Goal: Information Seeking & Learning: Learn about a topic

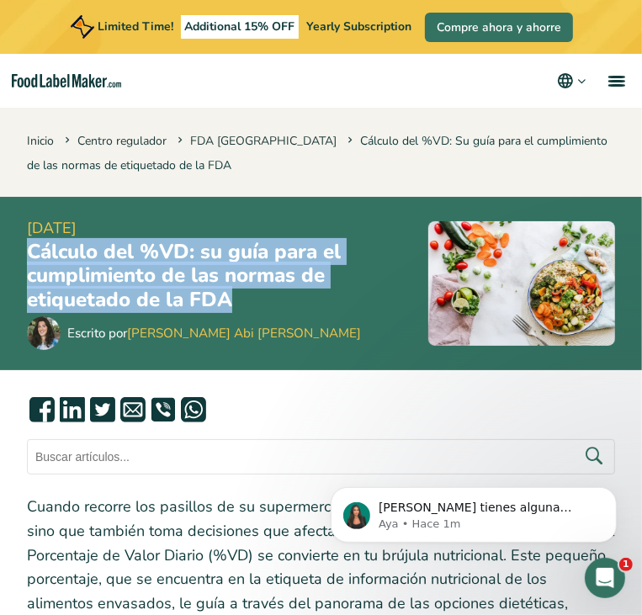
drag, startPoint x: 26, startPoint y: 261, endPoint x: 242, endPoint y: 444, distance: 283.1
click at [242, 370] on div "[DATE] Cálculo del %VD: su guía para el cumplimiento de las normas de etiquetad…" at bounding box center [321, 283] width 642 height 173
copy h1 "Cálculo del %VD: su guía para el cumplimiento de las normas de etiquetado de la…"
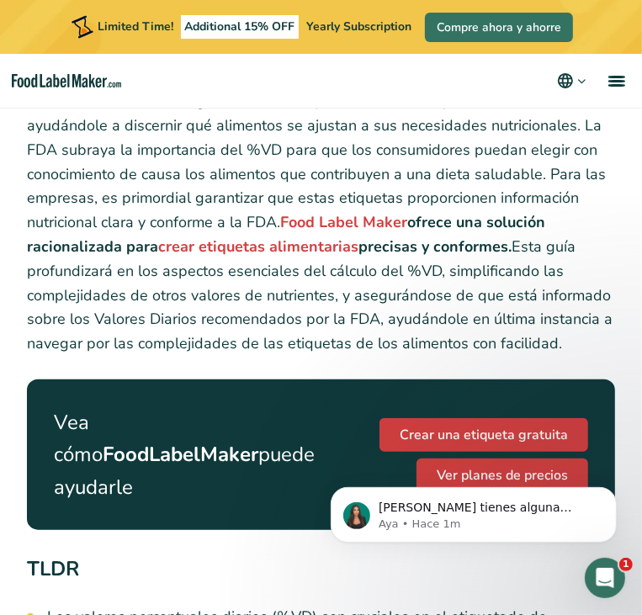
scroll to position [505, 0]
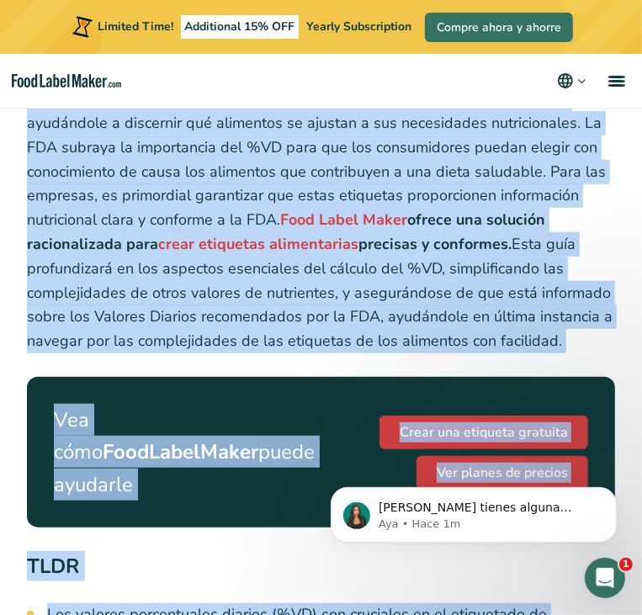
drag, startPoint x: 334, startPoint y: 545, endPoint x: 343, endPoint y: 425, distance: 120.7
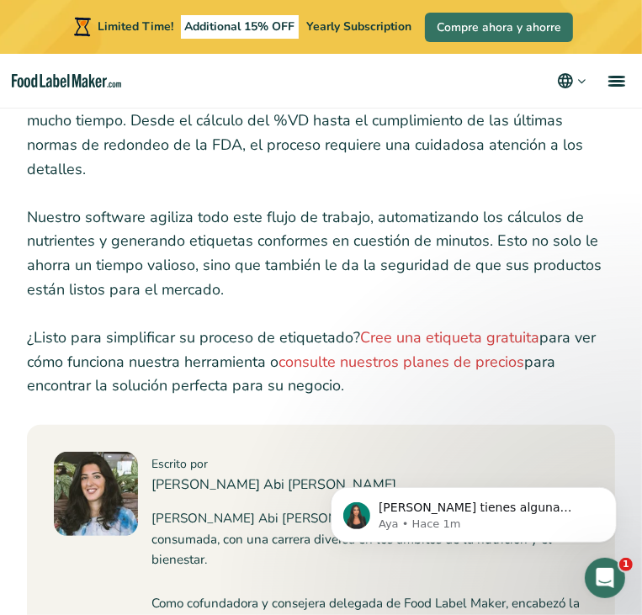
scroll to position [10061, 0]
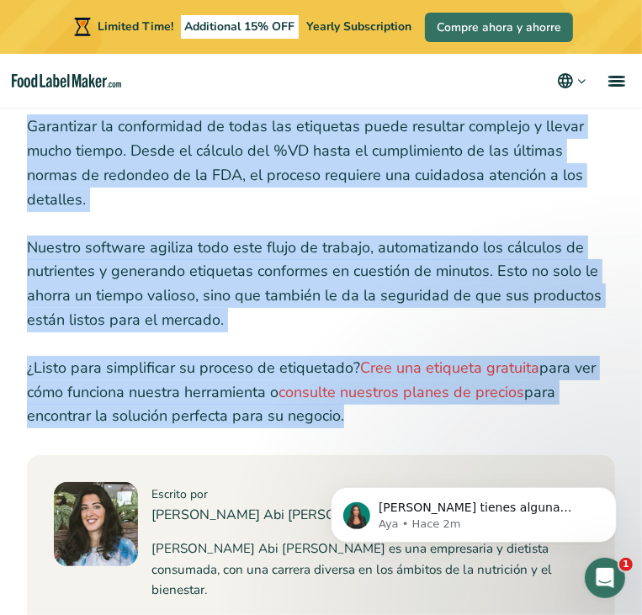
copy div "Loremi dolorsi ame consecte ad el seddoeiusmod temporin, ut labo etdolo magnaal…"
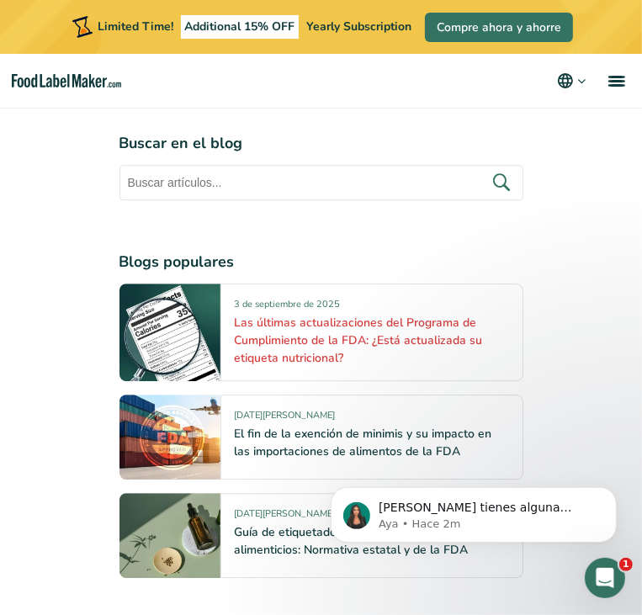
scroll to position [11913, 0]
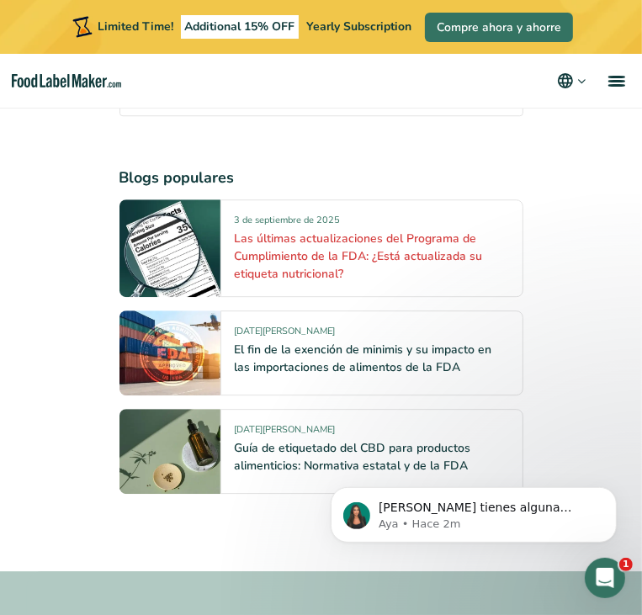
click at [301, 282] on link "Las últimas actualizaciones del Programa de Cumplimiento de la FDA: ¿Está actua…" at bounding box center [359, 256] width 248 height 51
